Goal: Task Accomplishment & Management: Use online tool/utility

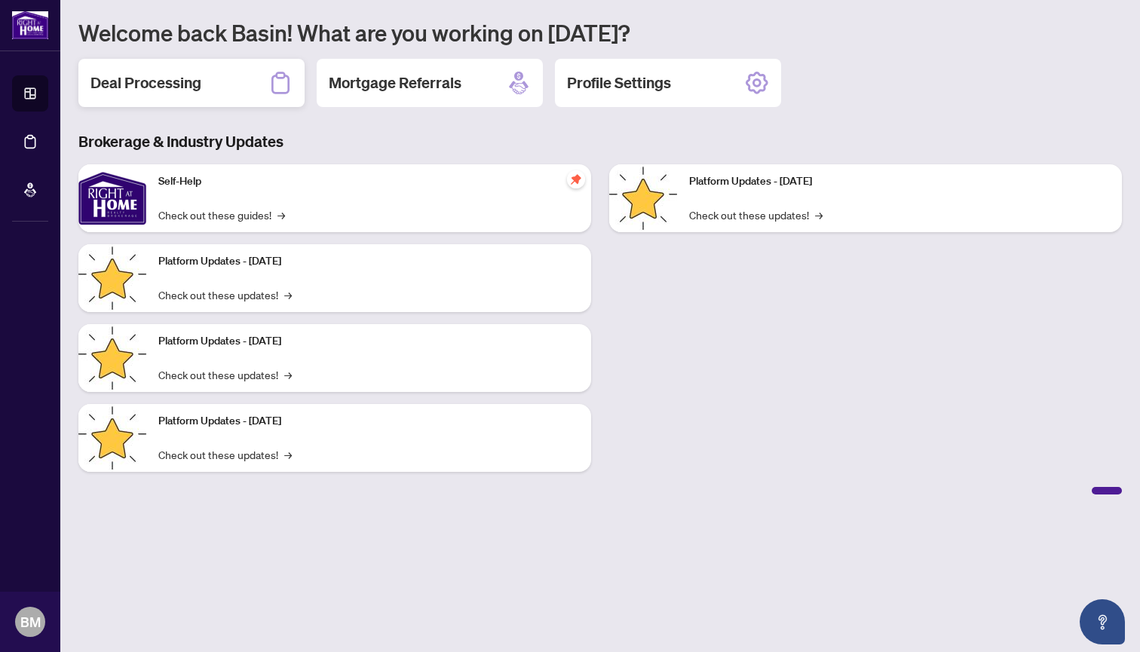
click at [166, 80] on h2 "Deal Processing" at bounding box center [145, 82] width 111 height 21
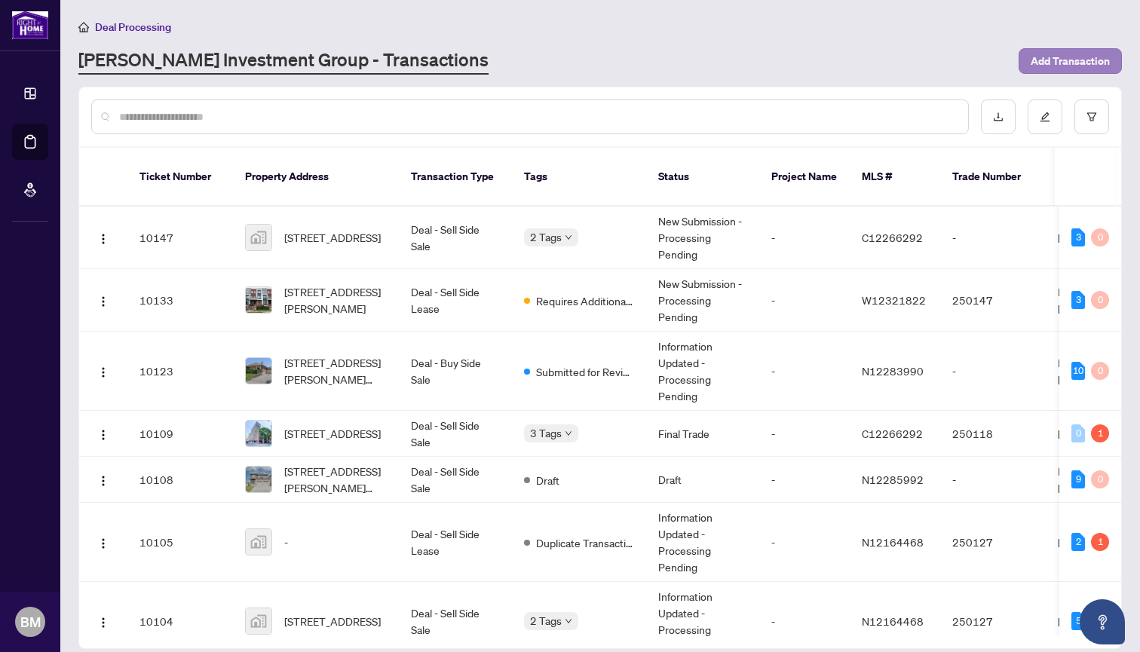
click at [1071, 57] on span "Add Transaction" at bounding box center [1070, 61] width 79 height 24
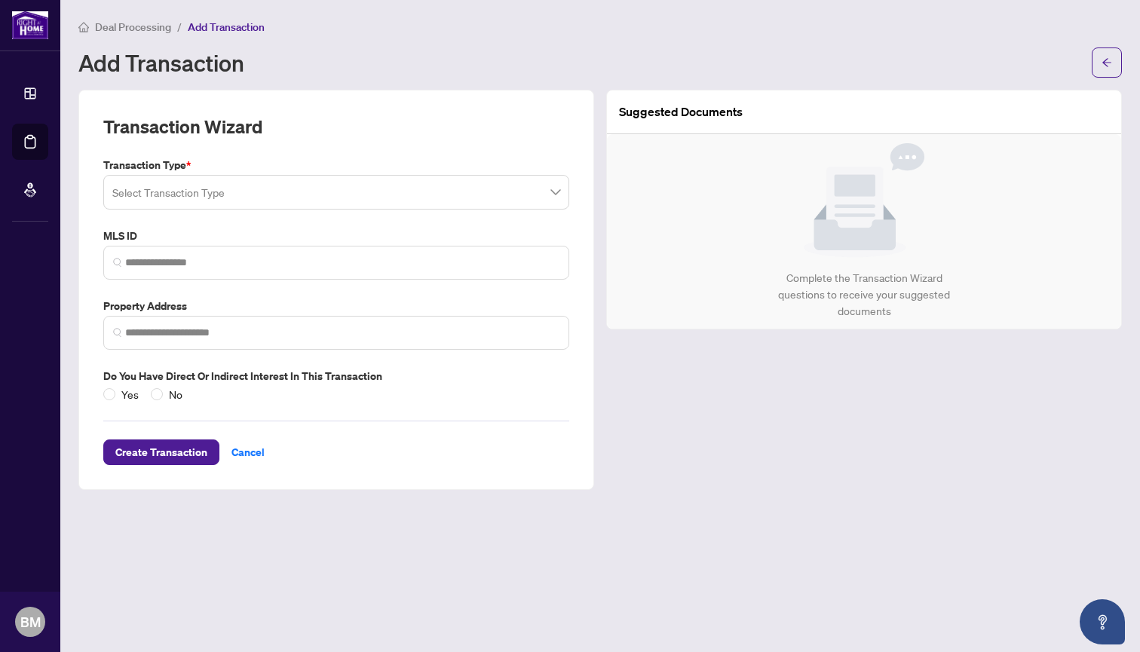
click at [556, 193] on span at bounding box center [336, 192] width 448 height 29
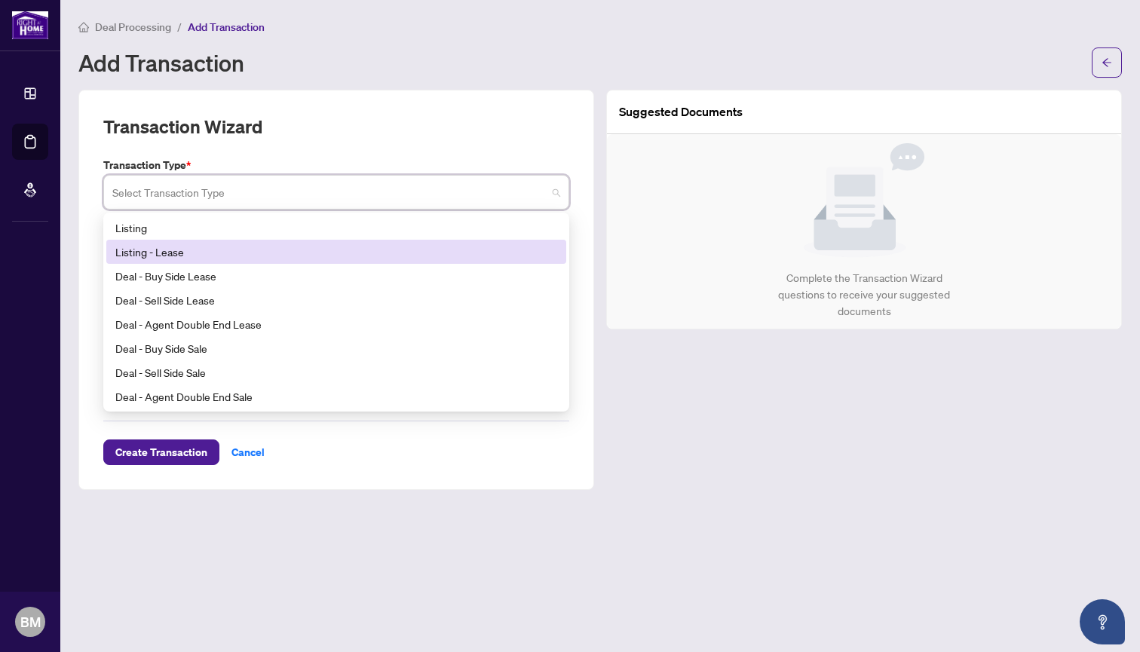
click at [256, 246] on div "Listing - Lease" at bounding box center [336, 252] width 442 height 17
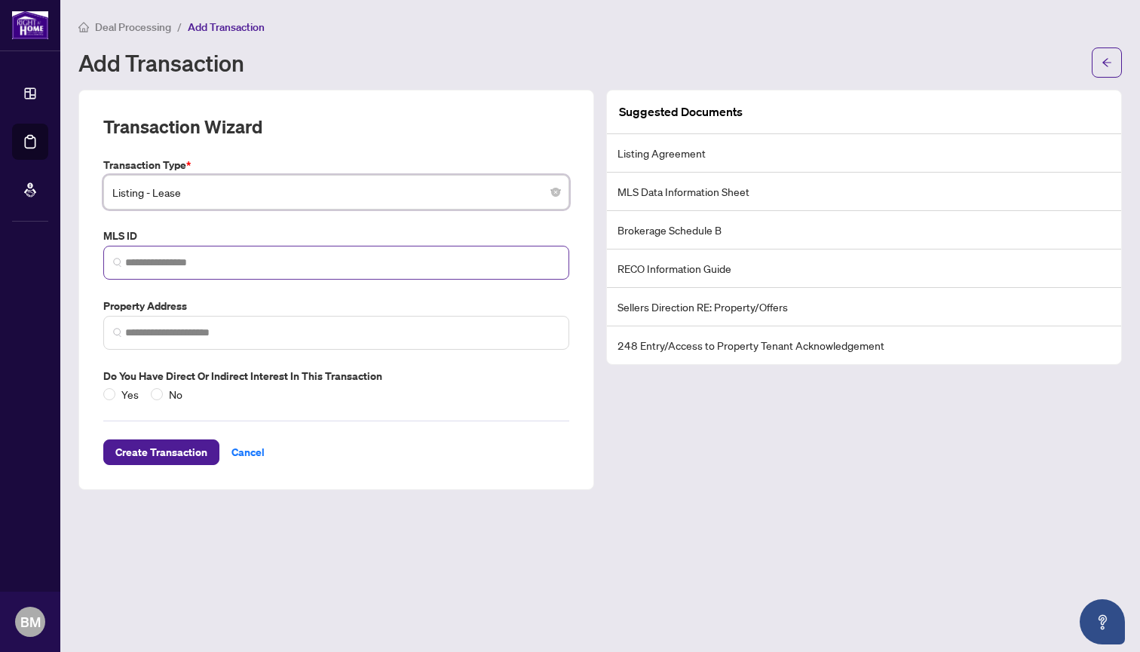
click at [121, 259] on img at bounding box center [117, 262] width 9 height 9
paste input "*********"
type input "*********"
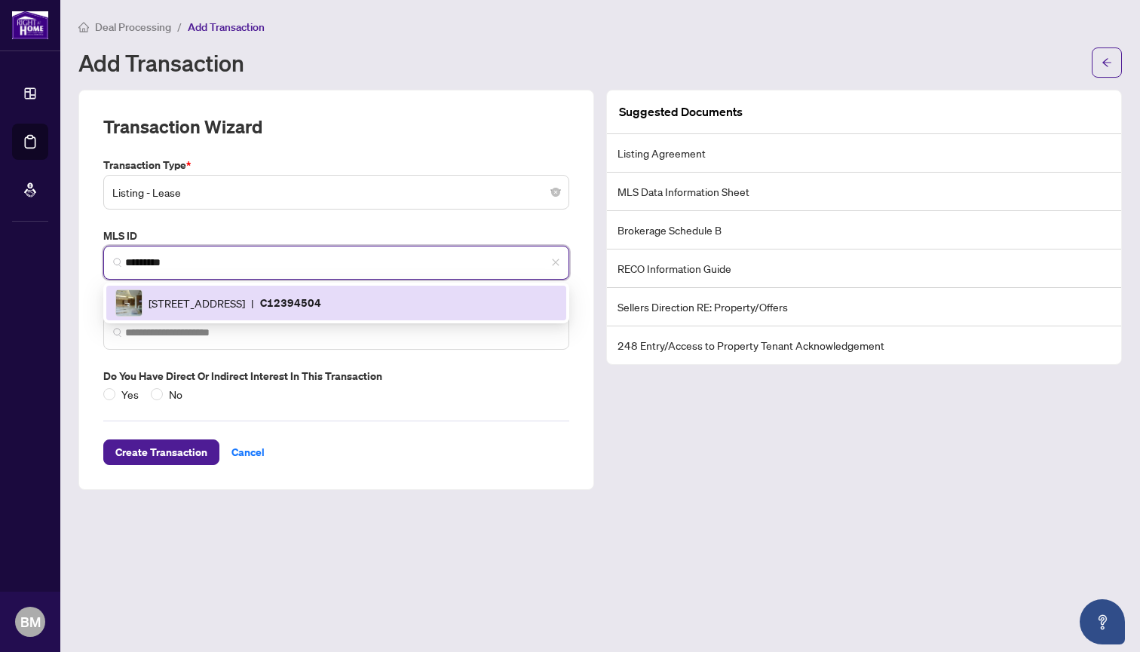
click at [321, 300] on p "C12394504" at bounding box center [290, 302] width 61 height 17
type input "**********"
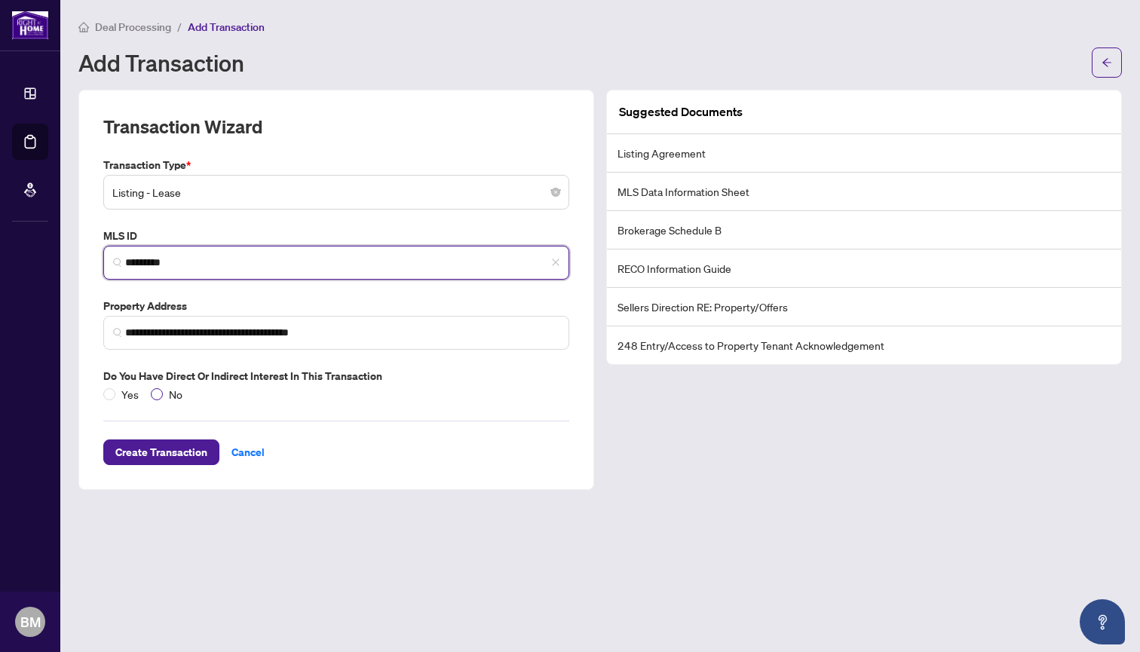
type input "*********"
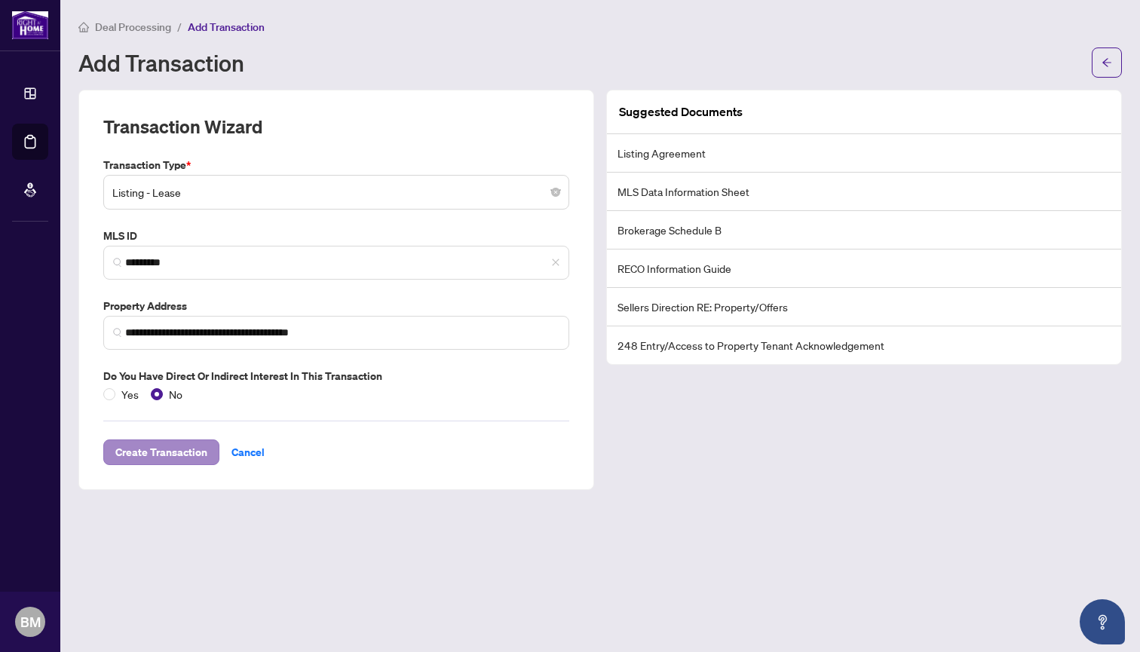
click at [181, 450] on span "Create Transaction" at bounding box center [161, 452] width 92 height 24
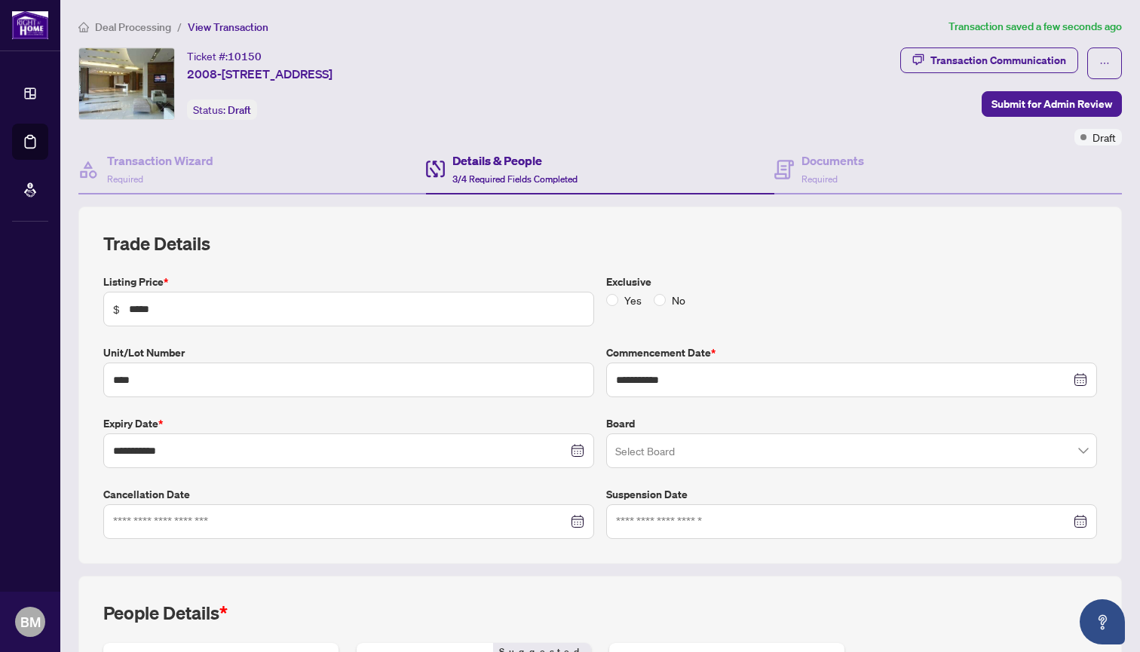
click at [1074, 451] on span at bounding box center [851, 450] width 473 height 29
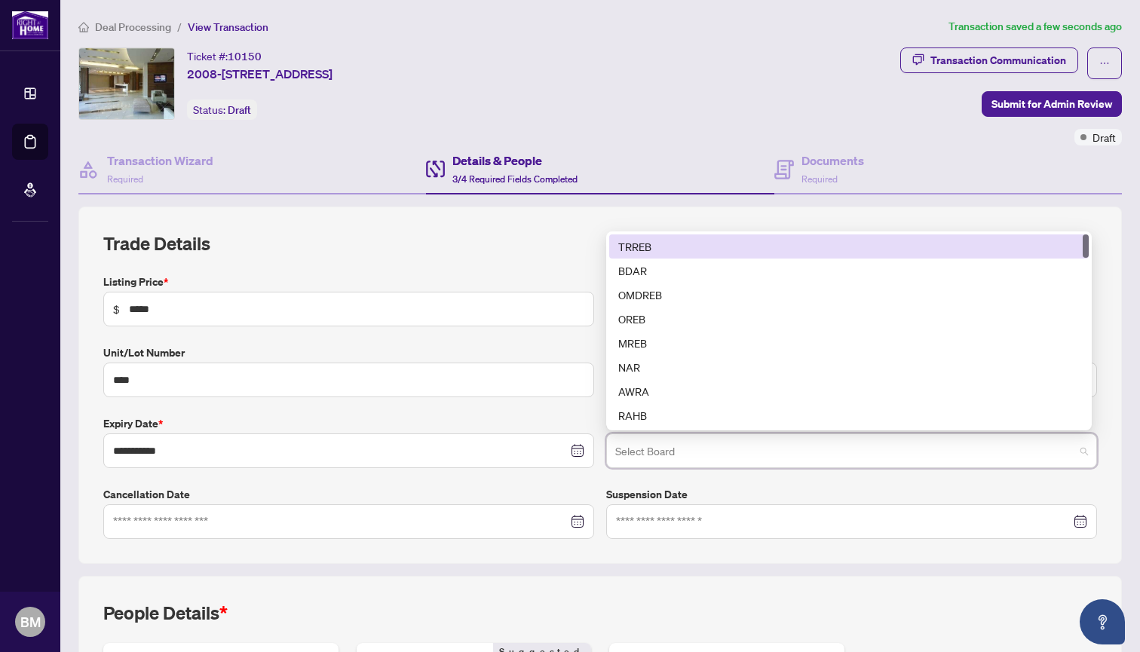
click at [786, 243] on div "TRREB" at bounding box center [848, 246] width 461 height 17
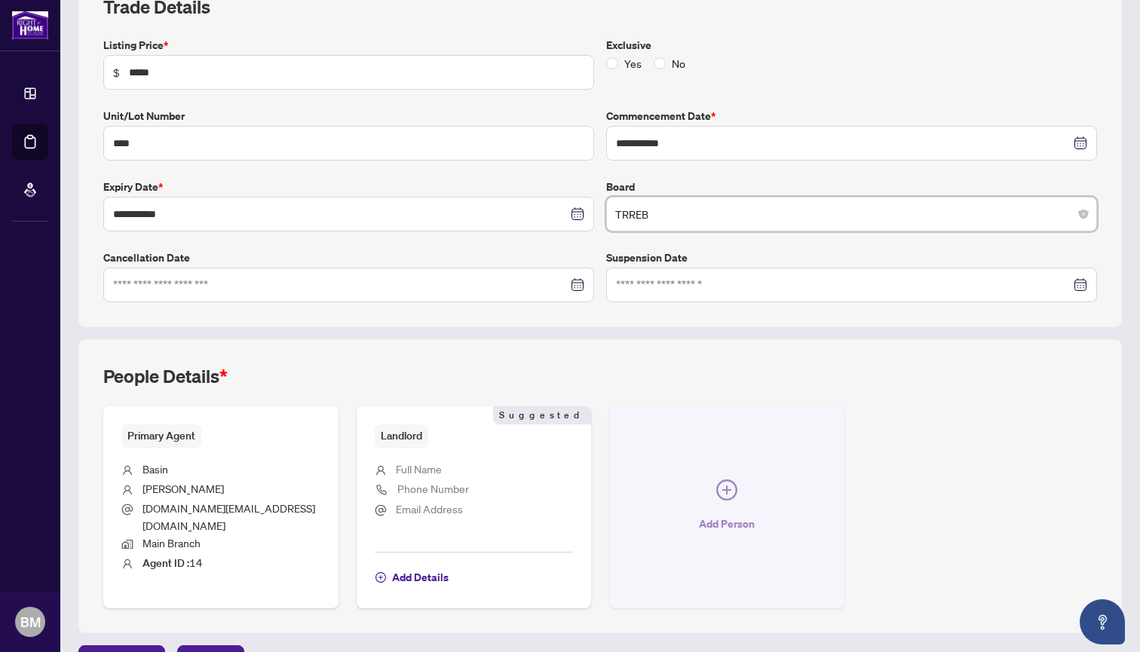
scroll to position [237, 0]
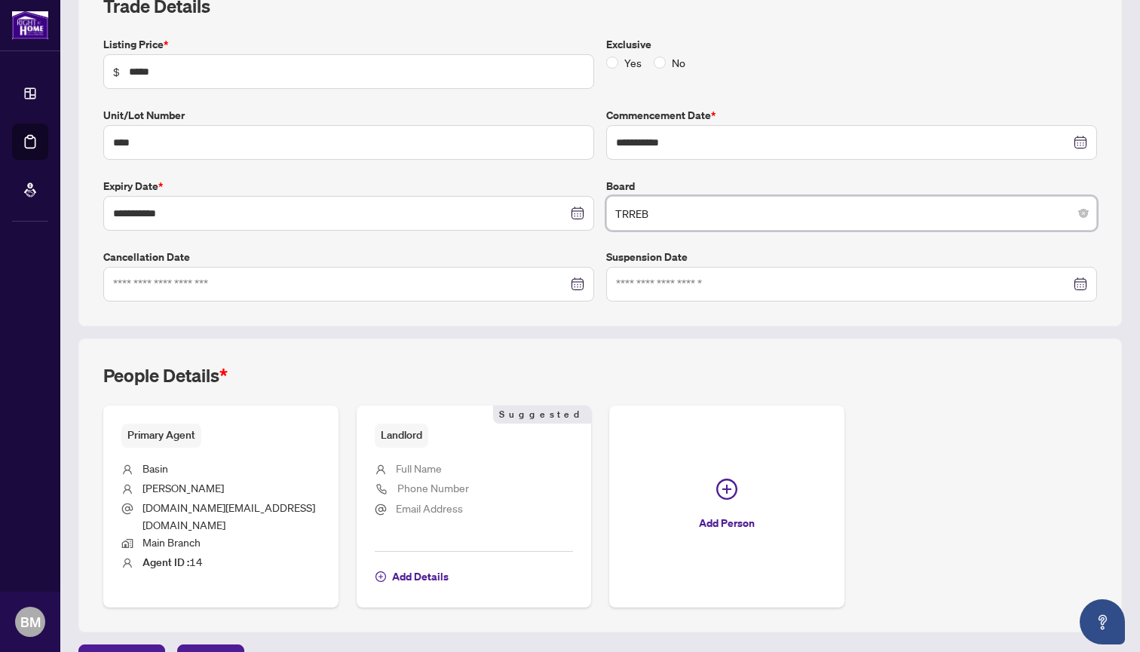
click at [389, 460] on li "Full Name" at bounding box center [474, 470] width 199 height 20
click at [427, 565] on span "Add Details" at bounding box center [420, 577] width 57 height 24
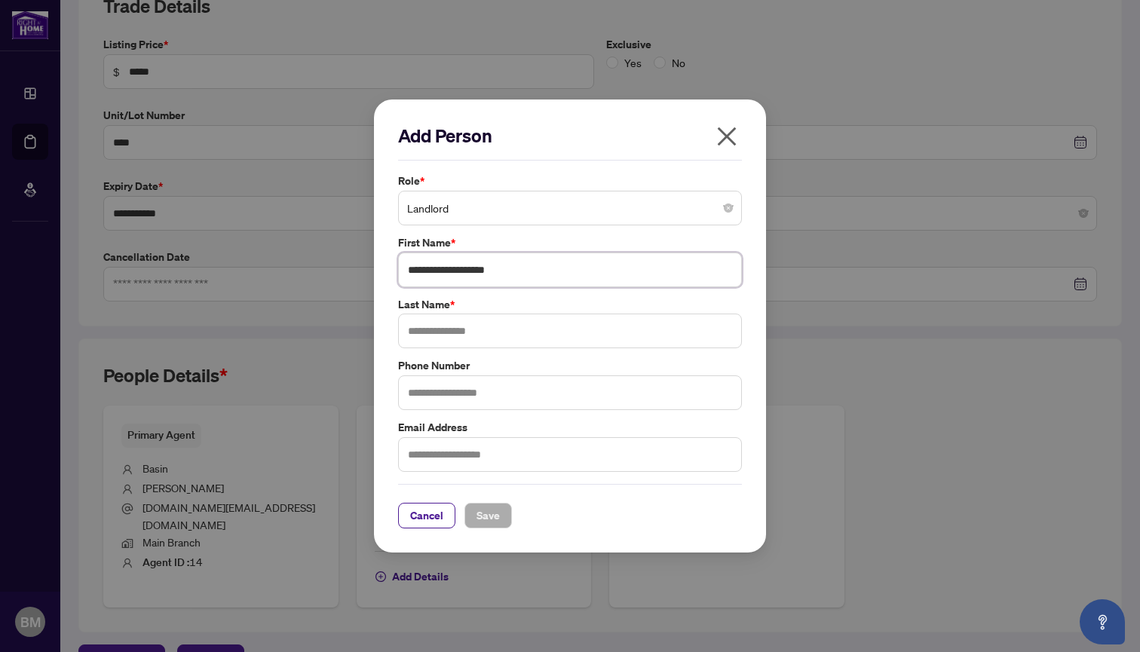
type input "**********"
click at [727, 134] on icon "close" at bounding box center [727, 136] width 24 height 24
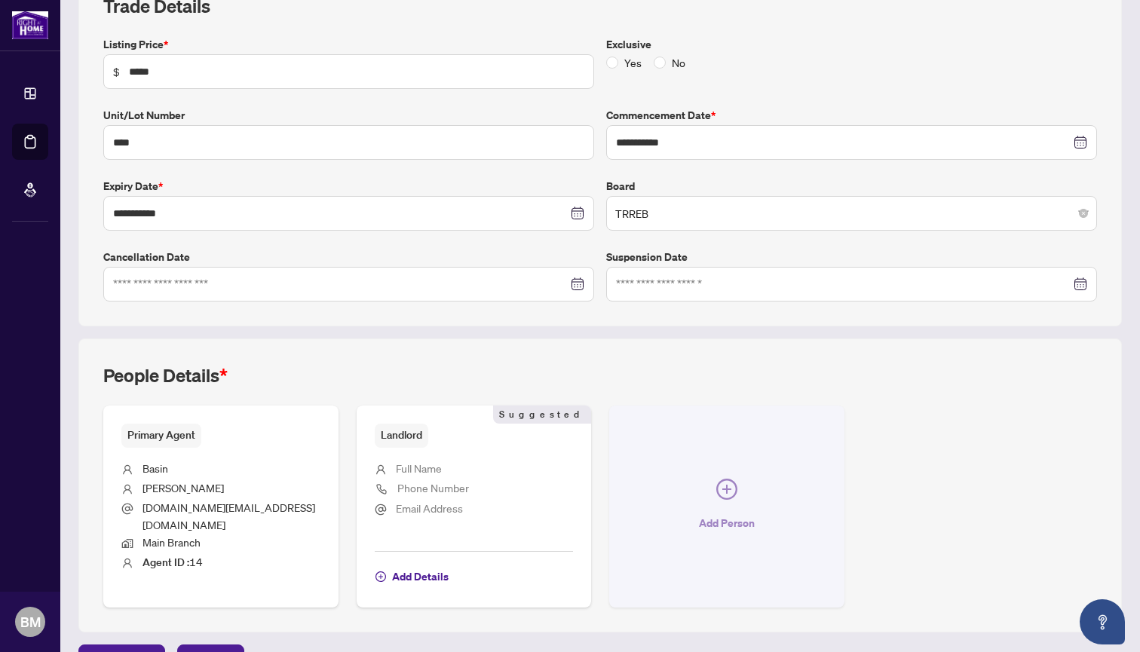
click at [716, 479] on icon "plus-circle" at bounding box center [726, 489] width 21 height 21
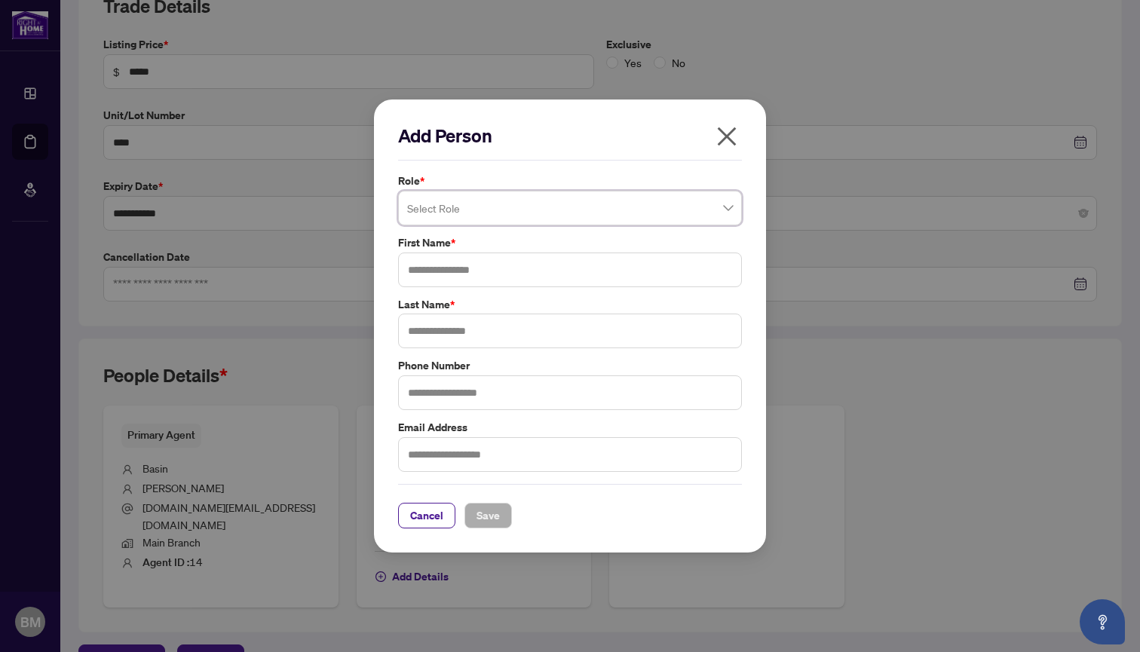
click at [729, 205] on span at bounding box center [570, 208] width 326 height 29
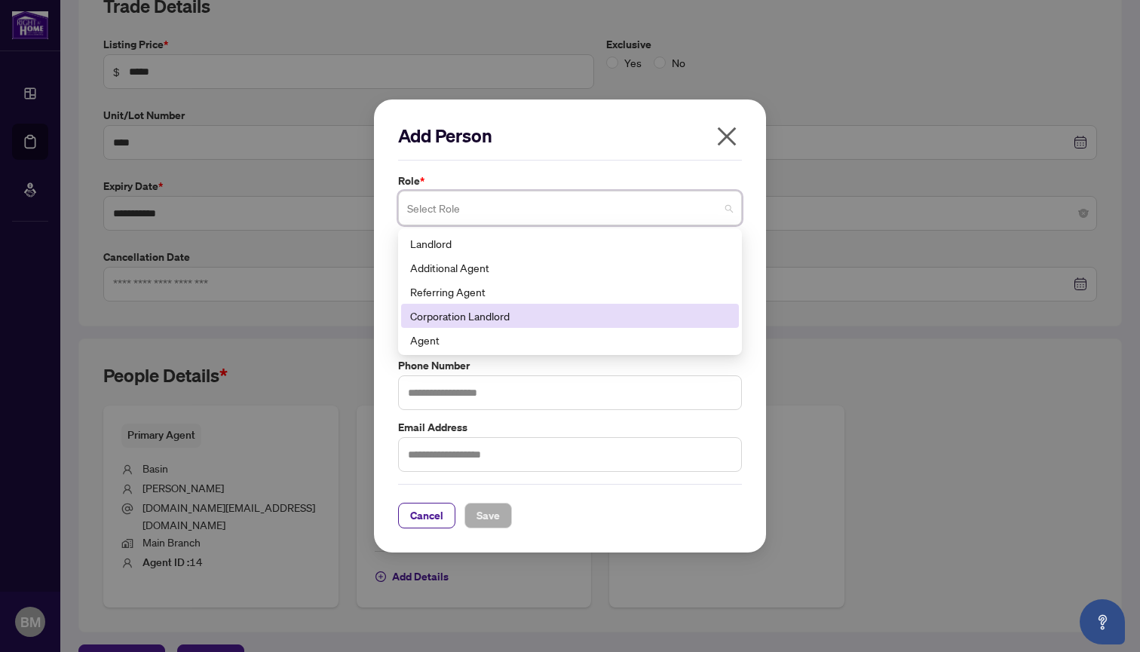
scroll to position [0, 0]
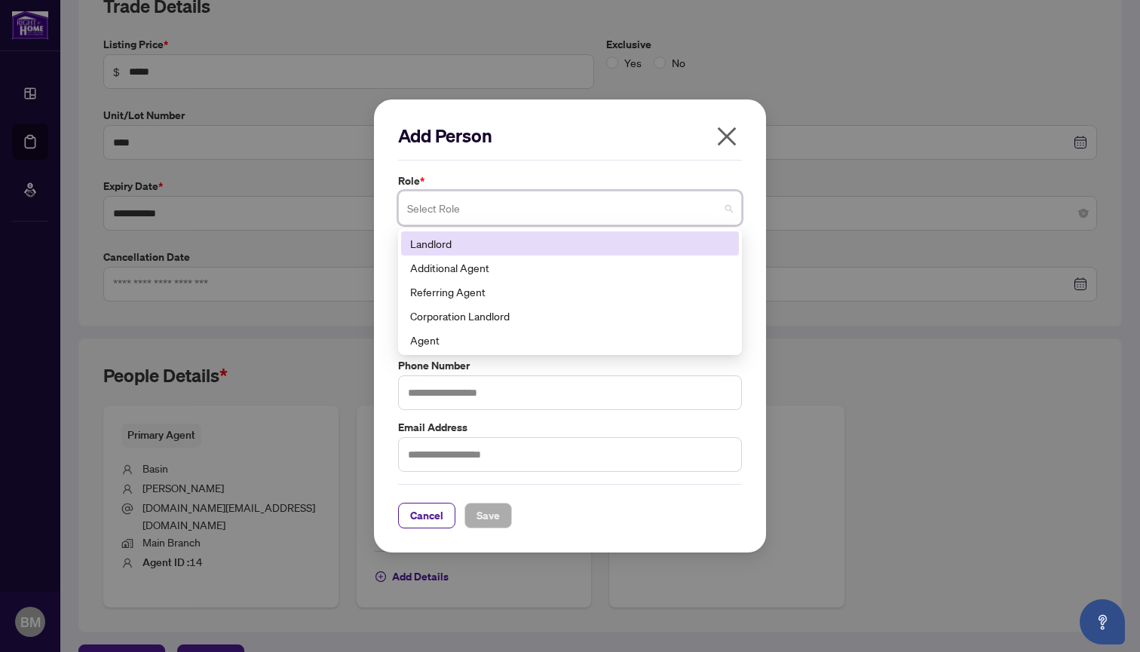
click at [726, 137] on icon "close" at bounding box center [727, 136] width 24 height 24
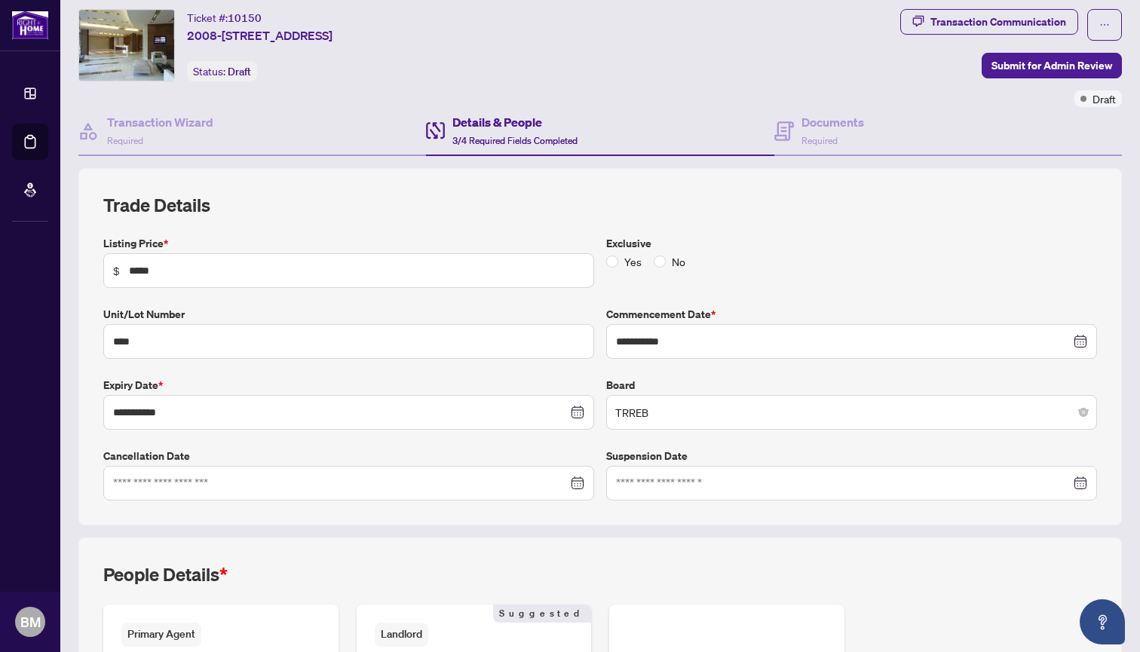
scroll to position [43, 0]
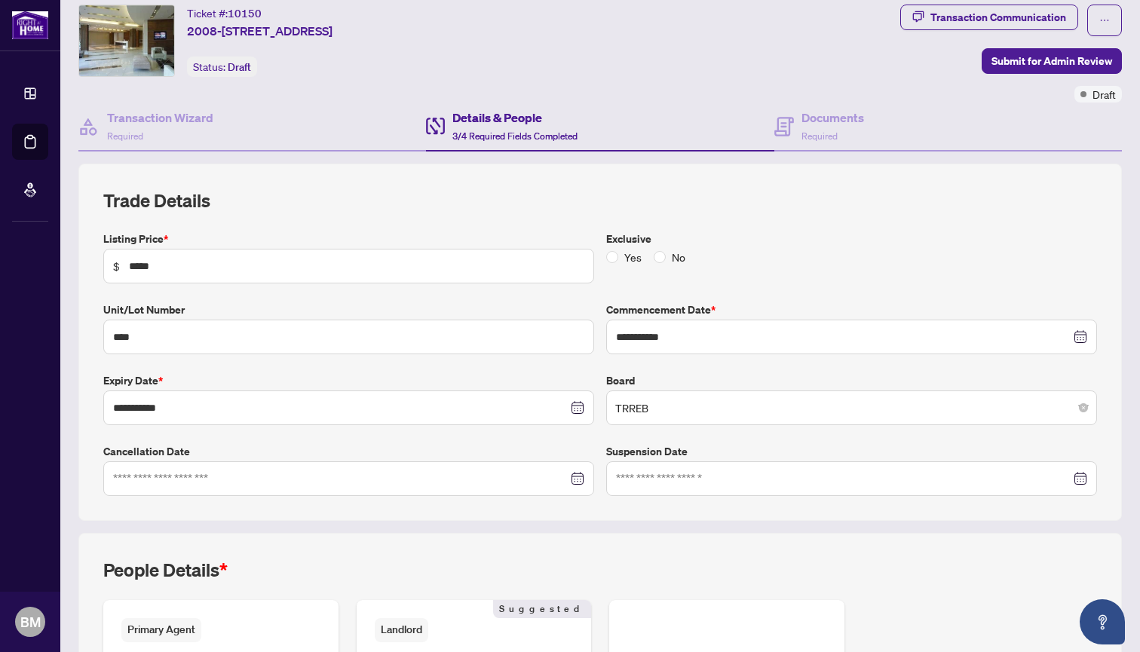
click at [164, 232] on b "*" at bounding box center [166, 238] width 5 height 14
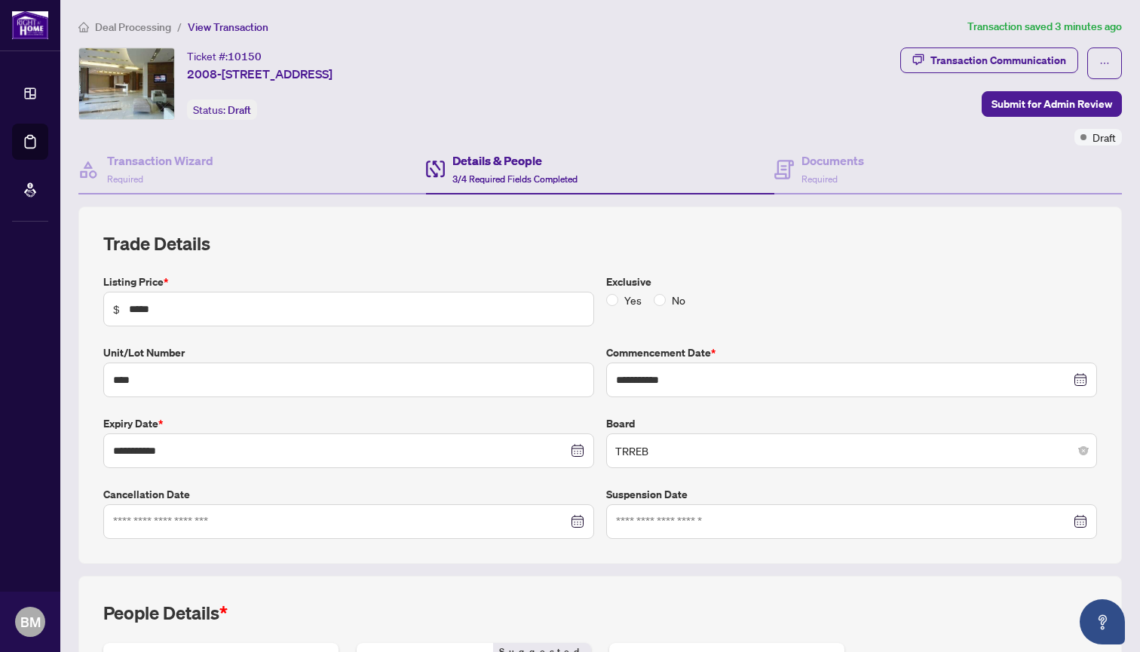
scroll to position [0, 0]
click at [822, 155] on h4 "Documents" at bounding box center [832, 161] width 63 height 18
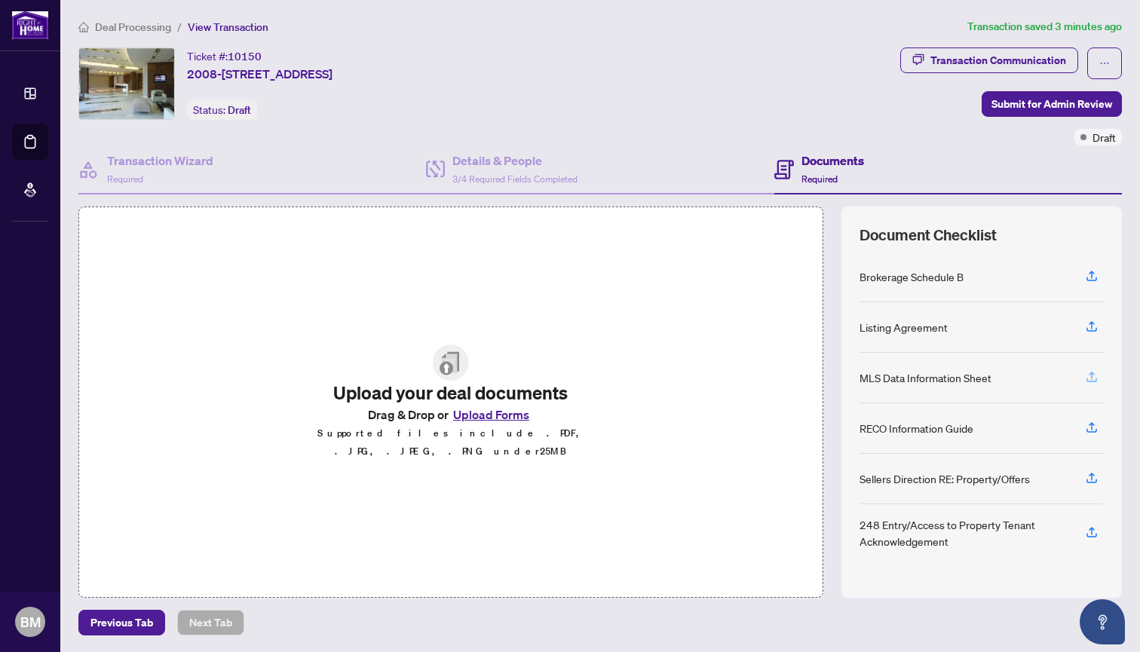
click at [1085, 376] on icon "button" at bounding box center [1092, 377] width 14 height 14
click at [1089, 424] on icon "button" at bounding box center [1092, 426] width 6 height 8
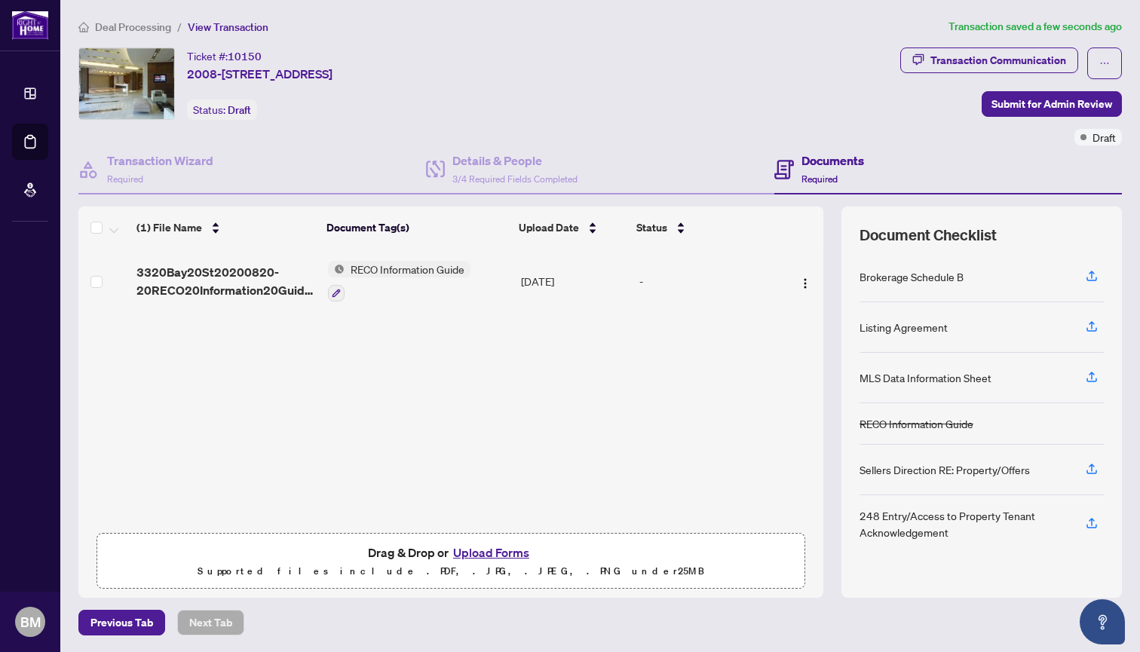
click at [405, 271] on span "RECO Information Guide" at bounding box center [408, 269] width 126 height 17
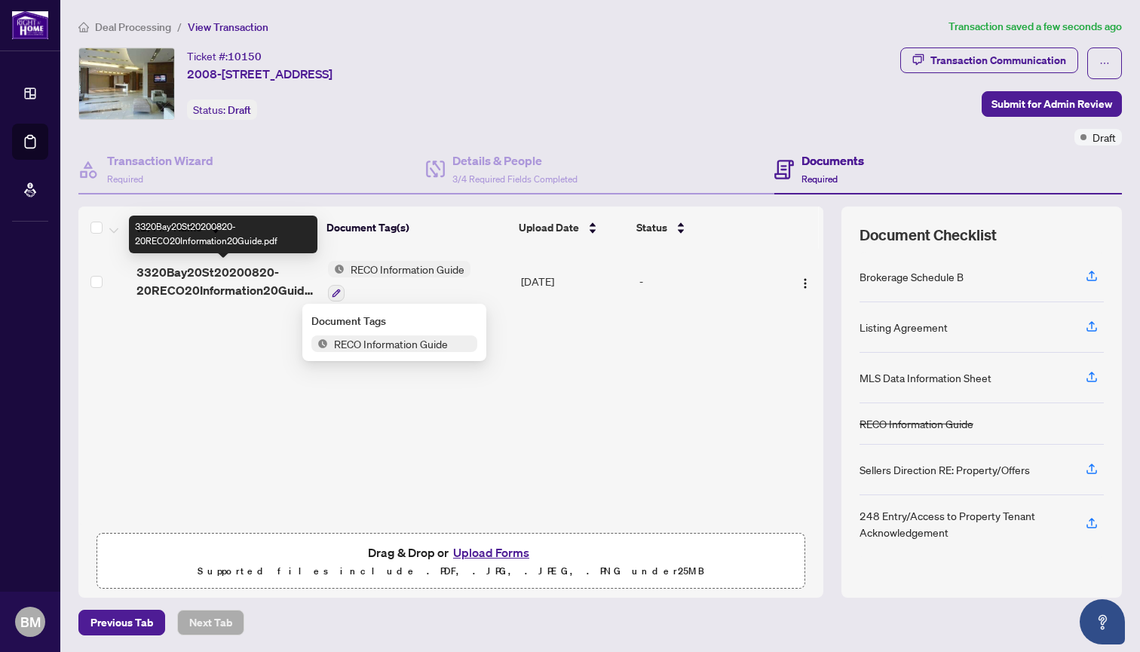
click at [255, 277] on span "3320Bay20St20200820-20RECO20Information20Guide.pdf" at bounding box center [225, 281] width 179 height 36
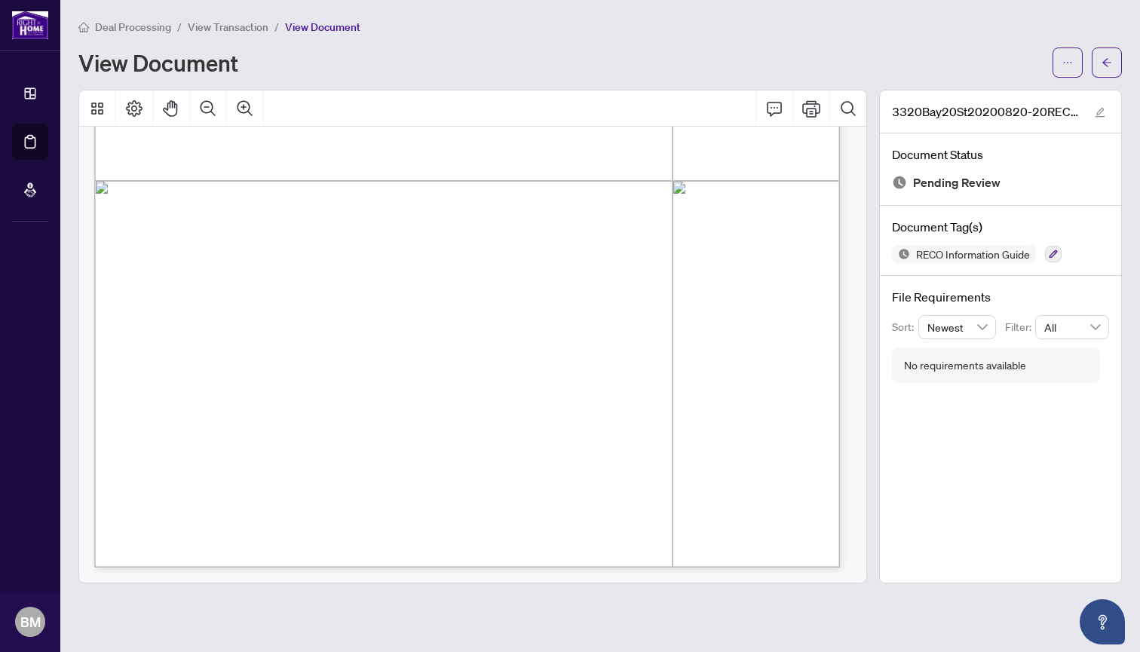
scroll to position [16367, 0]
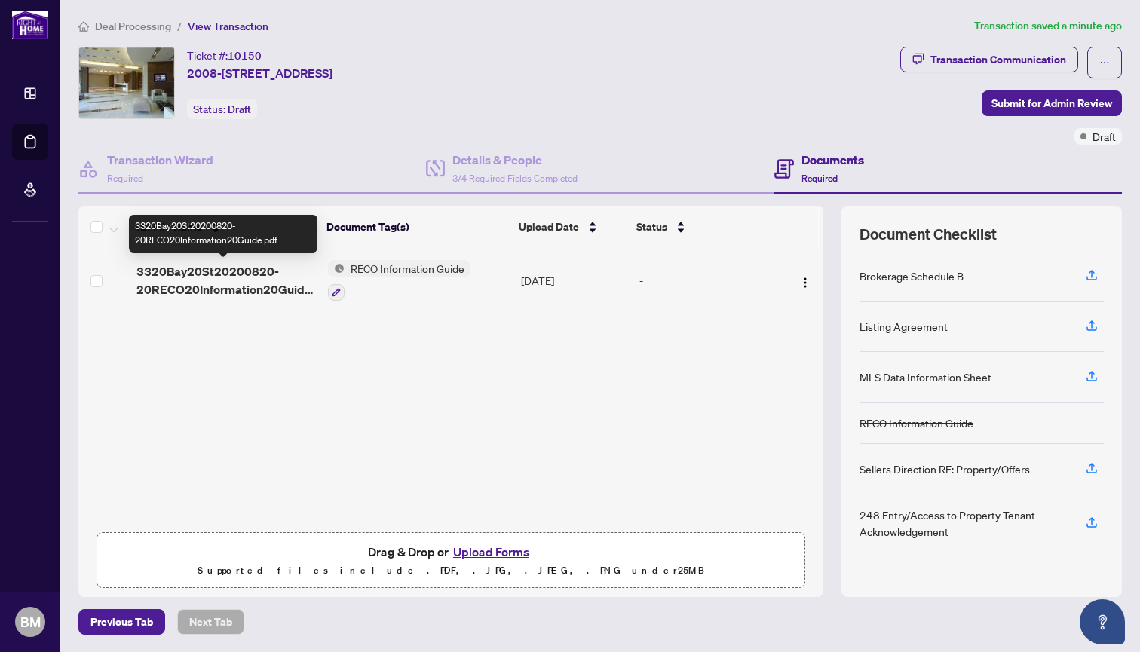
click at [262, 270] on span "3320Bay20St20200820-20RECO20Information20Guide.pdf" at bounding box center [225, 280] width 179 height 36
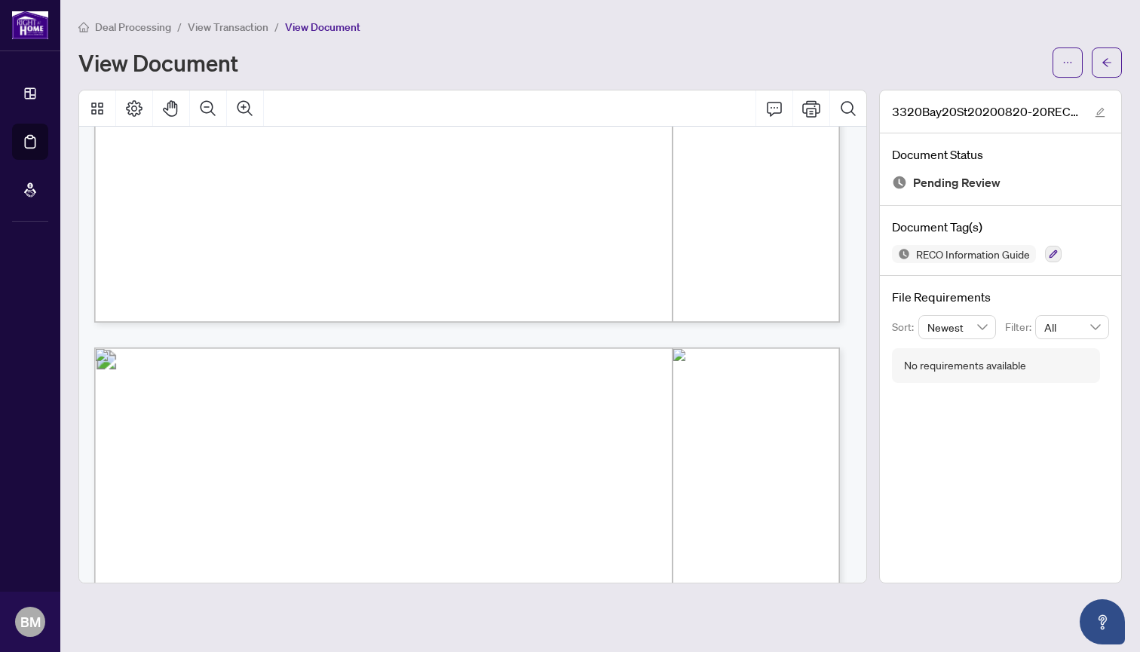
scroll to position [12653, 0]
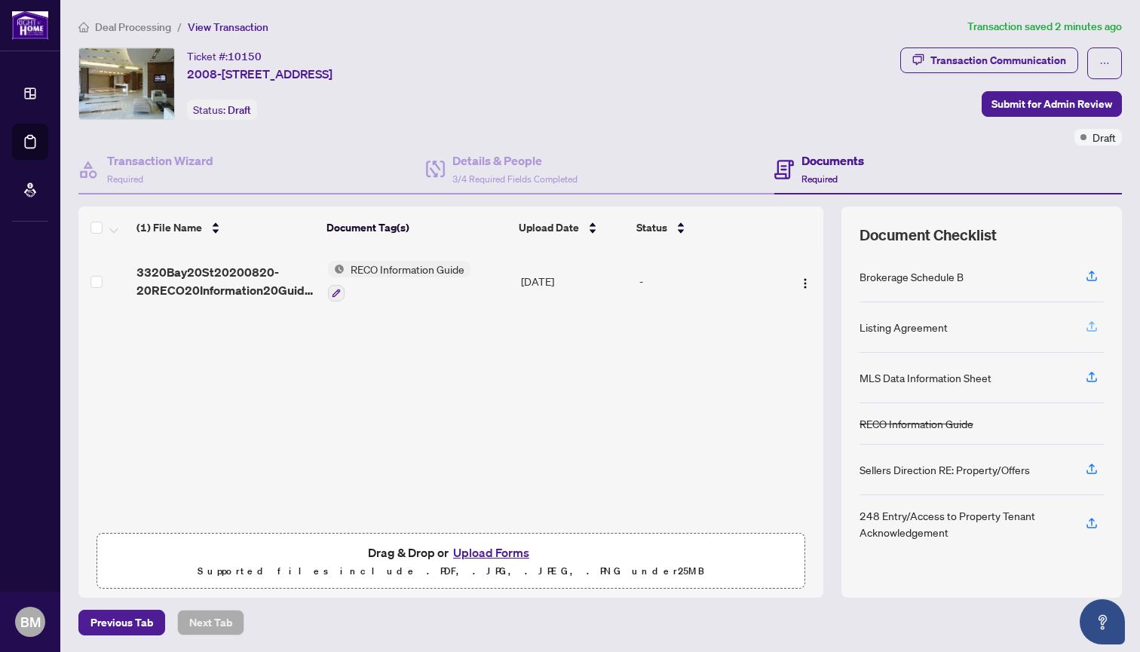
click at [1085, 320] on icon "button" at bounding box center [1092, 327] width 14 height 14
